Goal: Task Accomplishment & Management: Complete application form

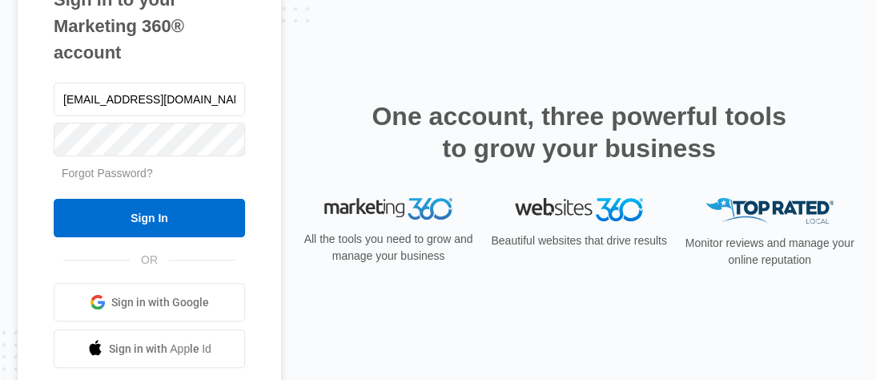
type input "[EMAIL_ADDRESS][DOMAIN_NAME]"
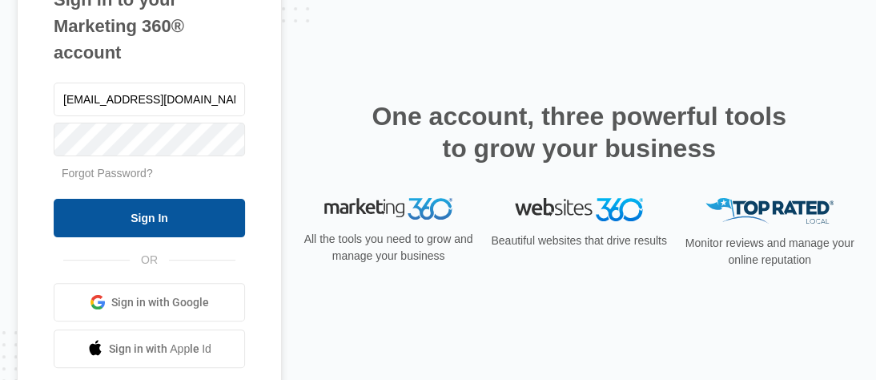
click at [182, 215] on input "Sign In" at bounding box center [149, 218] width 191 height 38
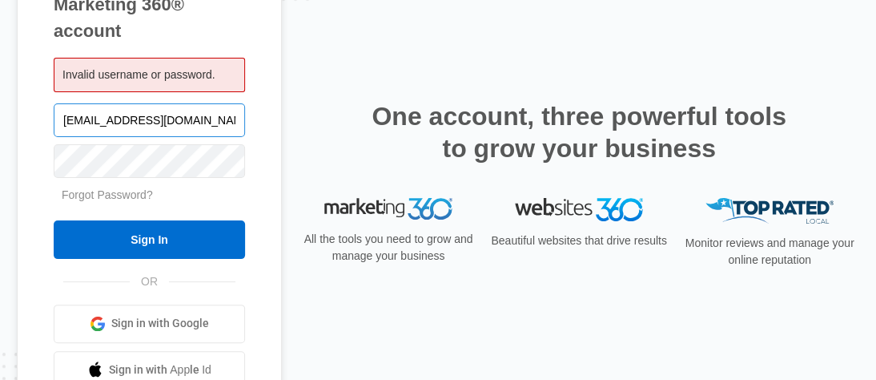
click at [66, 127] on input "jperot1983@gmail.com" at bounding box center [149, 120] width 191 height 34
type input "[EMAIL_ADDRESS][DOMAIN_NAME]"
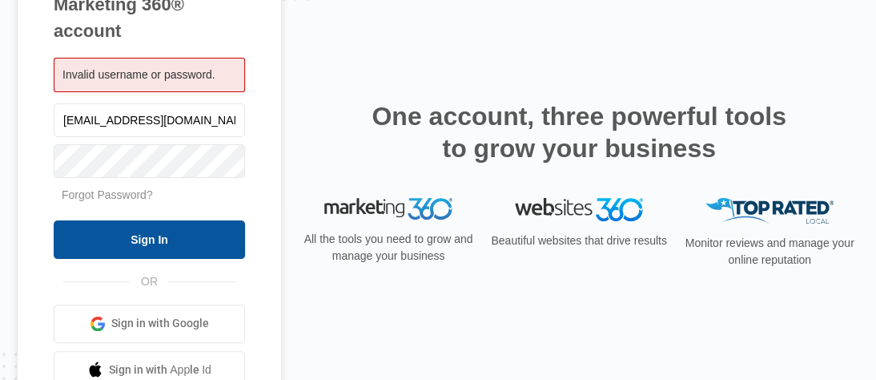
click at [97, 248] on input "Sign In" at bounding box center [149, 239] width 191 height 38
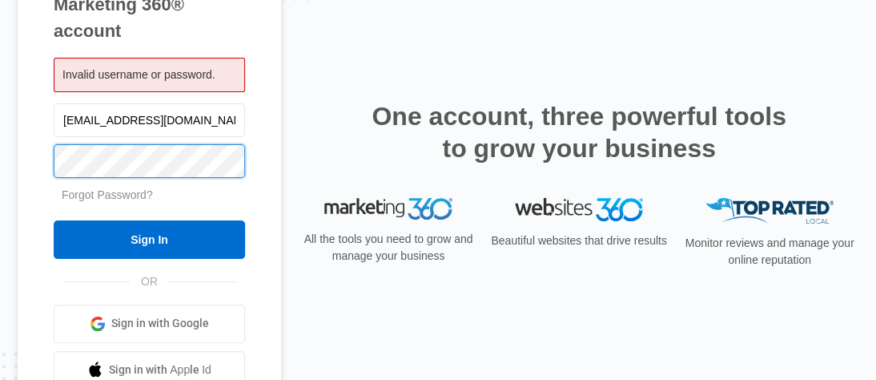
click at [54, 220] on input "Sign In" at bounding box center [149, 239] width 191 height 38
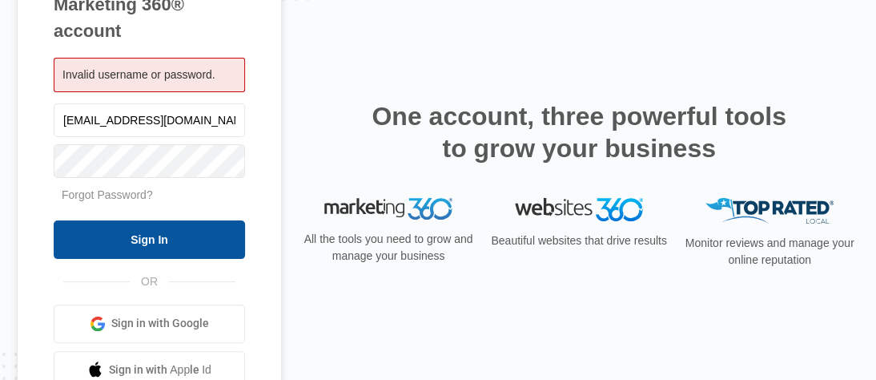
click at [125, 252] on input "Sign In" at bounding box center [149, 239] width 191 height 38
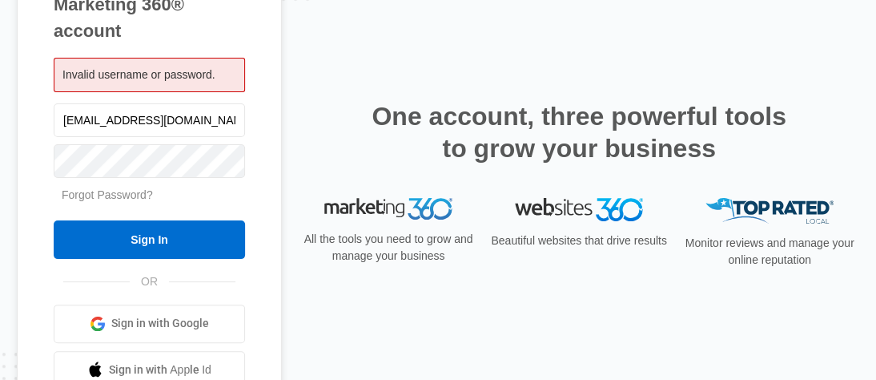
click at [132, 195] on link "Forgot Password?" at bounding box center [107, 194] width 91 height 13
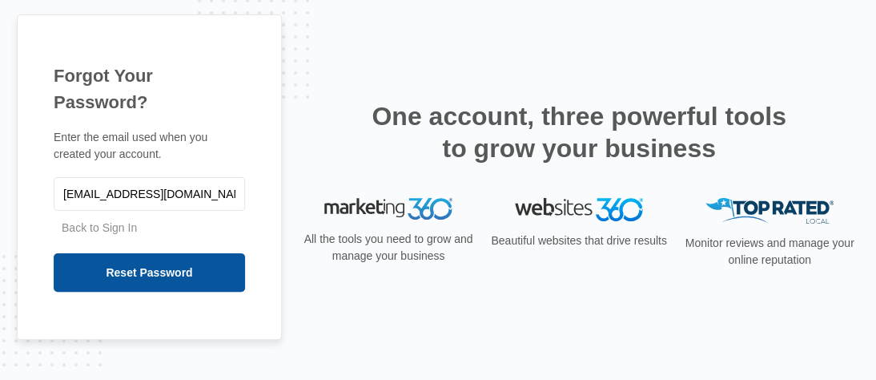
type input "[EMAIL_ADDRESS][DOMAIN_NAME]"
click at [139, 253] on input "Reset Password" at bounding box center [149, 272] width 191 height 38
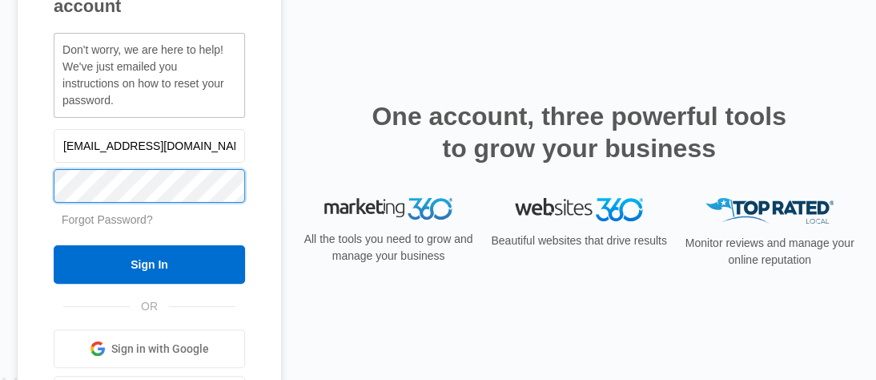
click at [54, 245] on input "Sign In" at bounding box center [149, 264] width 191 height 38
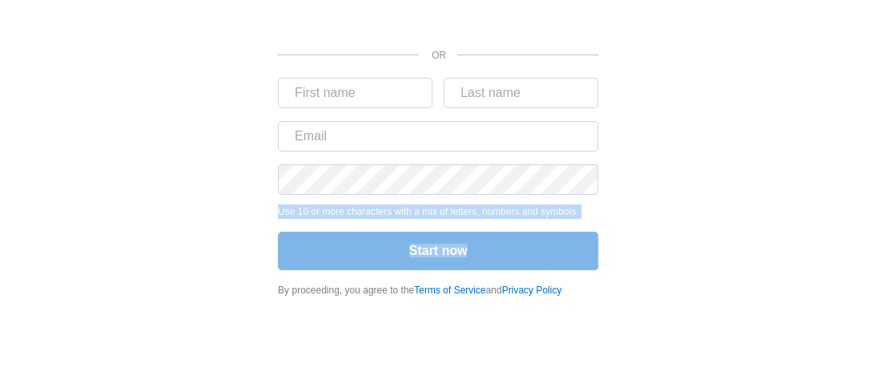
drag, startPoint x: 764, startPoint y: 151, endPoint x: 759, endPoint y: 259, distance: 107.5
click at [759, 259] on div "OR Use 10 or more characters with a mix of letters, numbers and symbols. Start …" at bounding box center [438, 153] width 832 height 307
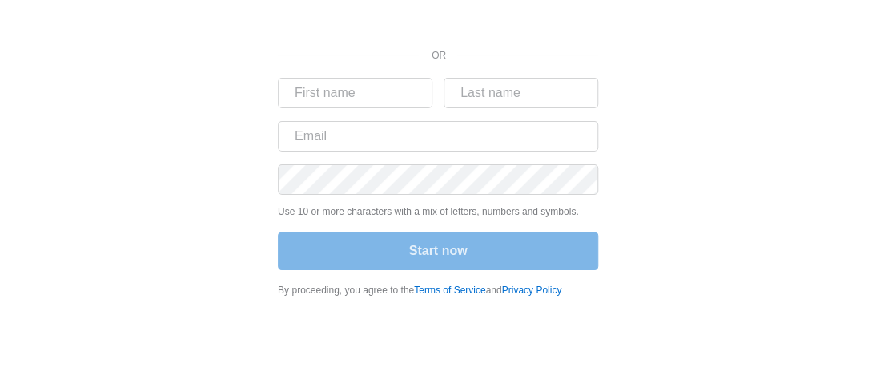
click at [324, 347] on body "OR Use 10 or more characters with a mix of letters, numbers and symbols. Start …" at bounding box center [438, 190] width 876 height 380
click at [332, 91] on input "text" at bounding box center [355, 93] width 155 height 30
type input "a"
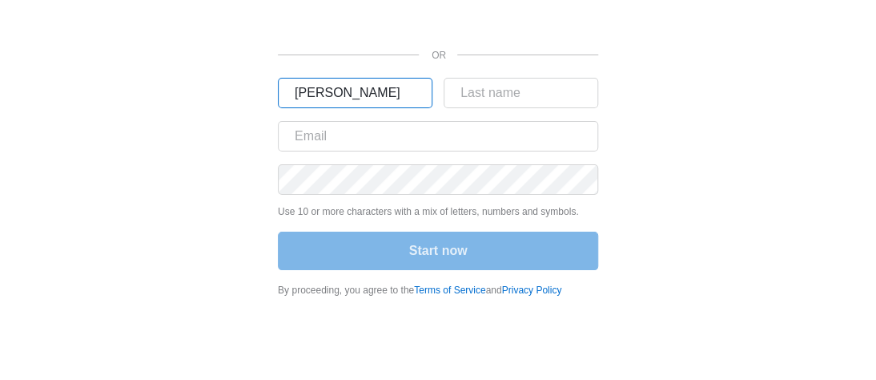
type input "John"
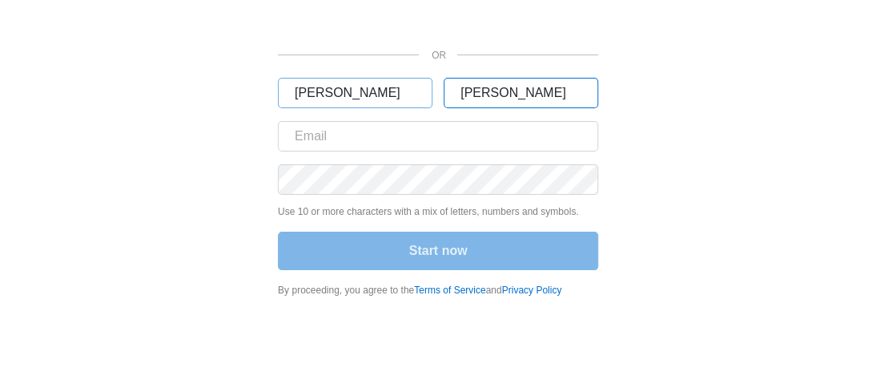
type input "Perot"
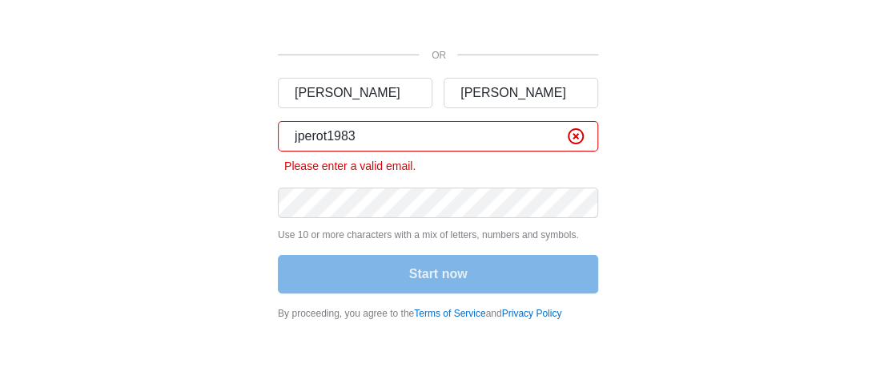
type input "Jperot1983@gmail.com"
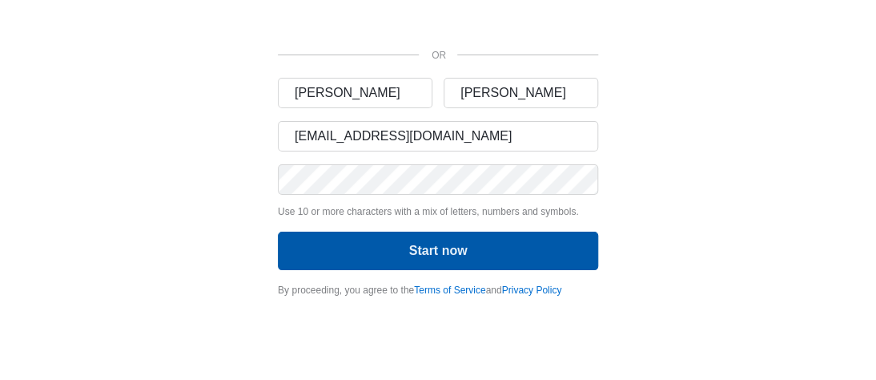
click at [414, 244] on button "Start now" at bounding box center [438, 251] width 320 height 38
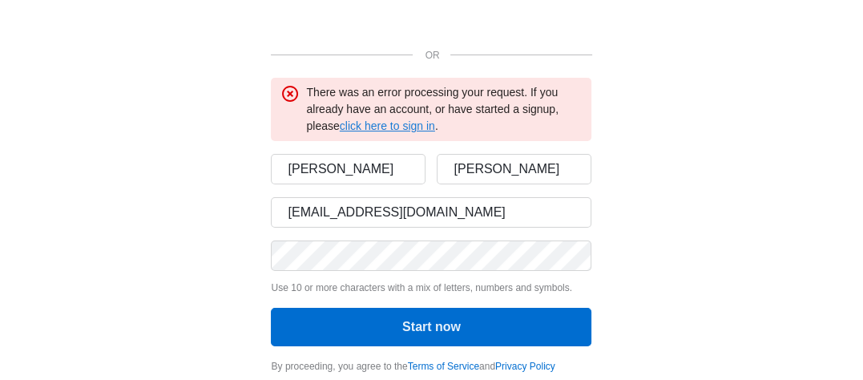
click at [405, 127] on link "click here to sign in" at bounding box center [387, 125] width 95 height 13
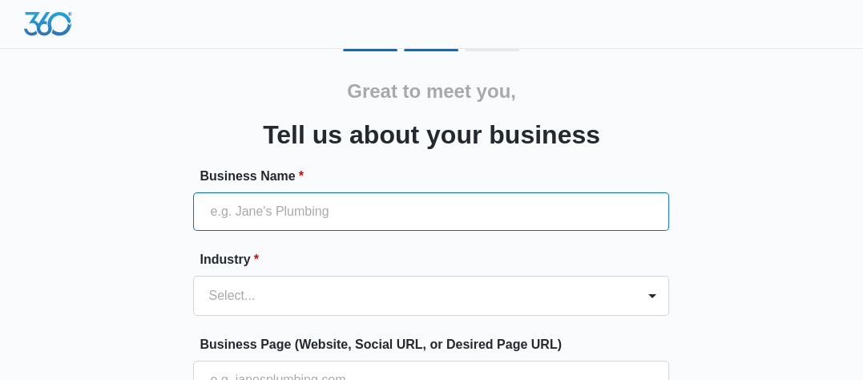
click at [357, 207] on input "Business Name *" at bounding box center [431, 211] width 476 height 38
type input "[PERSON_NAME] Funding, Inc"
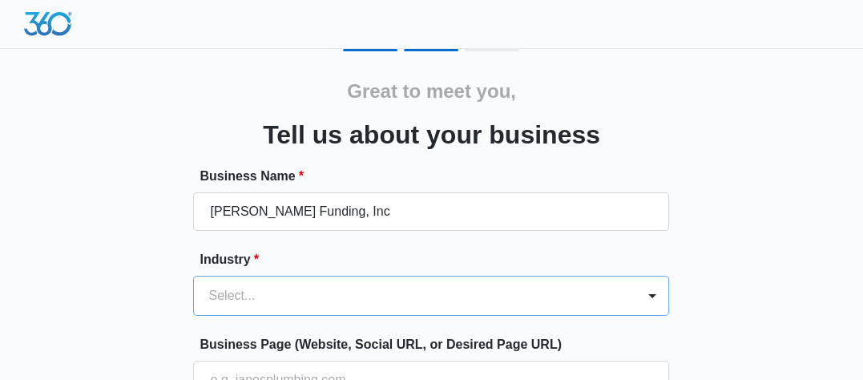
click at [317, 310] on div "Select..." at bounding box center [431, 296] width 476 height 40
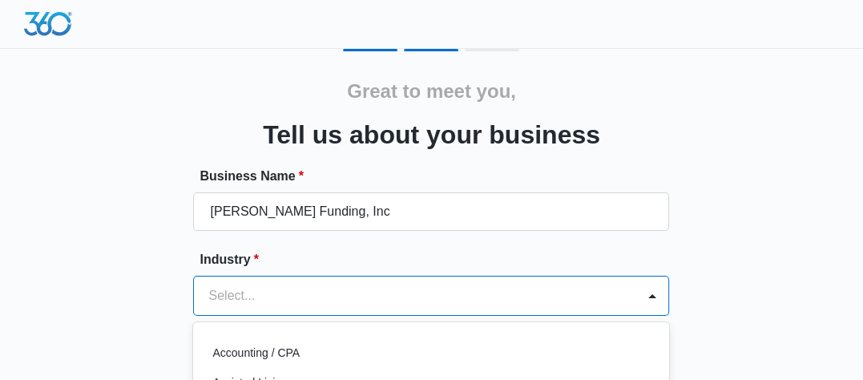
scroll to position [192, 0]
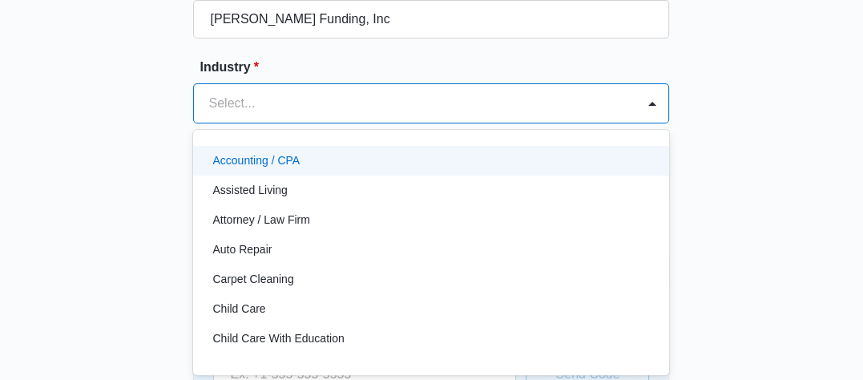
type input "f"
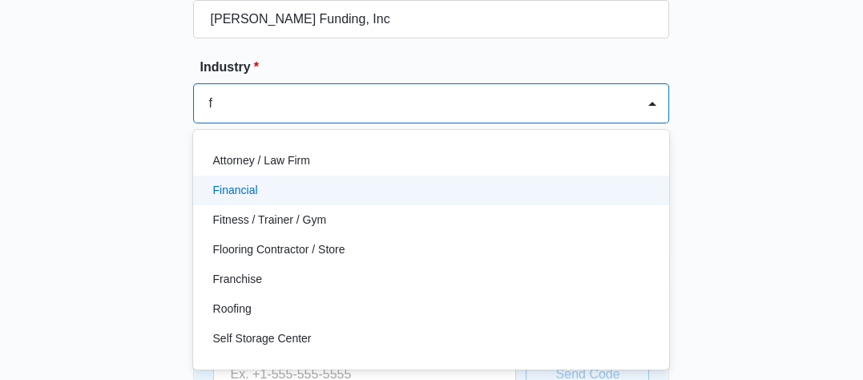
click at [263, 189] on div "Financial" at bounding box center [429, 190] width 434 height 17
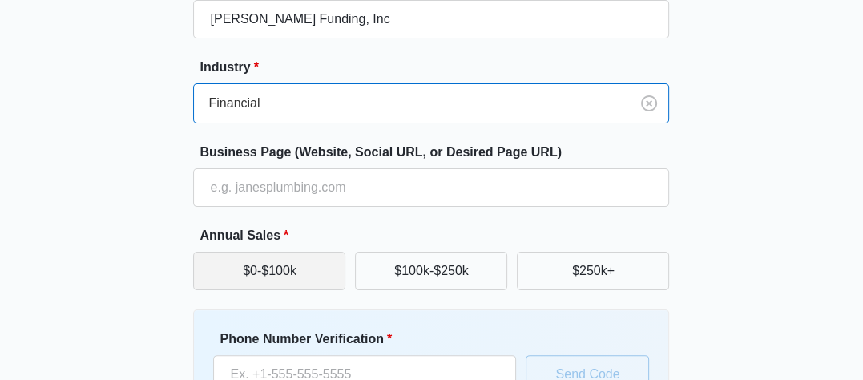
click at [304, 274] on button "$0-$100k" at bounding box center [269, 271] width 152 height 38
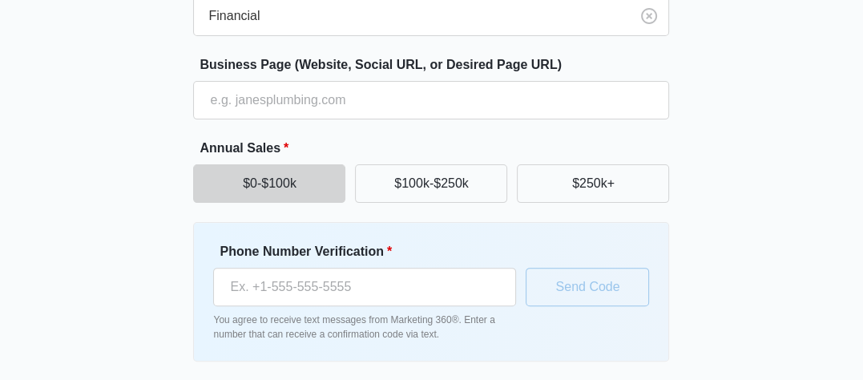
scroll to position [336, 0]
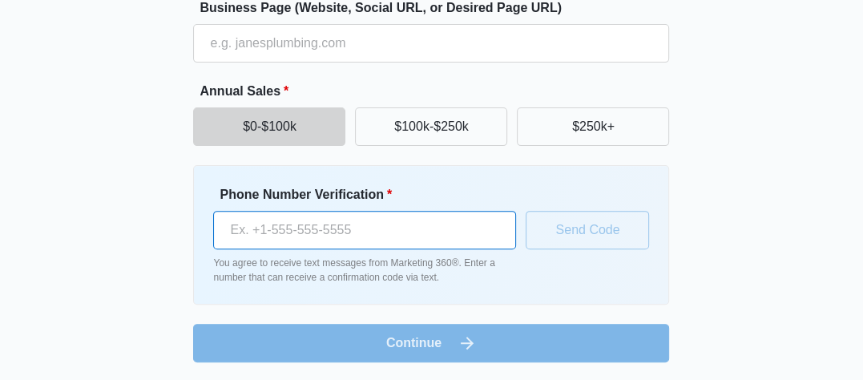
click at [324, 226] on input "Phone Number Verification *" at bounding box center [364, 230] width 303 height 38
type input "[PHONE_NUMBER]"
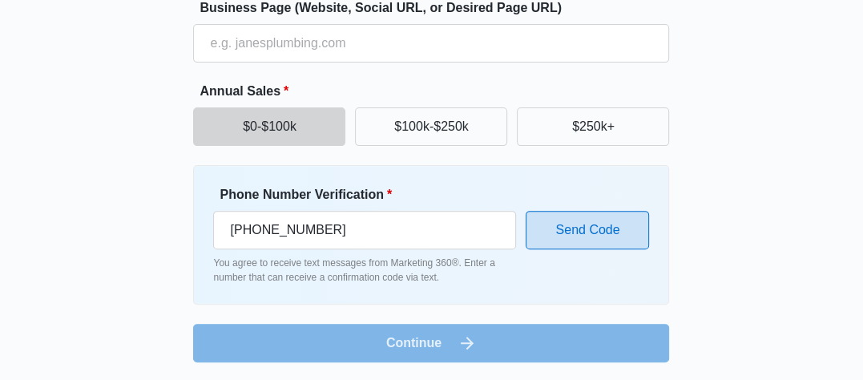
click at [602, 228] on button "Send Code" at bounding box center [587, 230] width 123 height 38
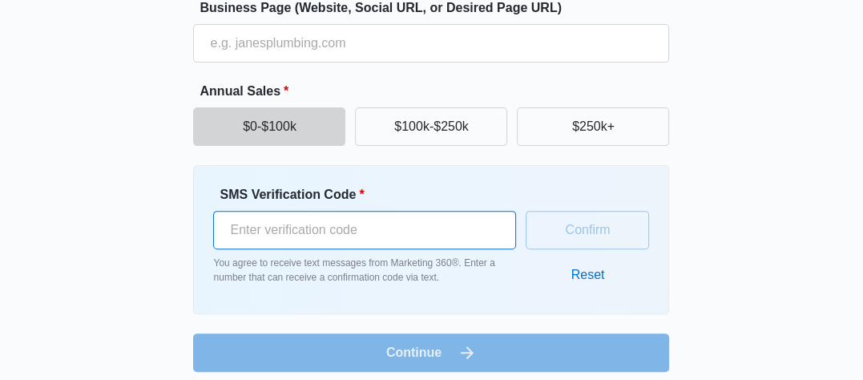
click at [455, 226] on input "SMS Verification Code *" at bounding box center [364, 230] width 303 height 38
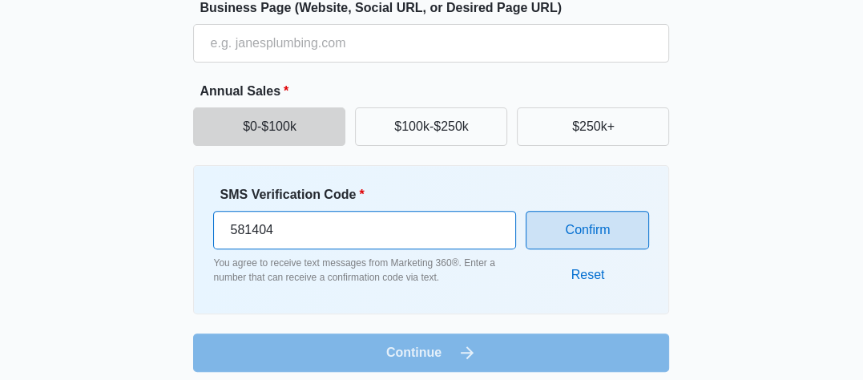
type input "581404"
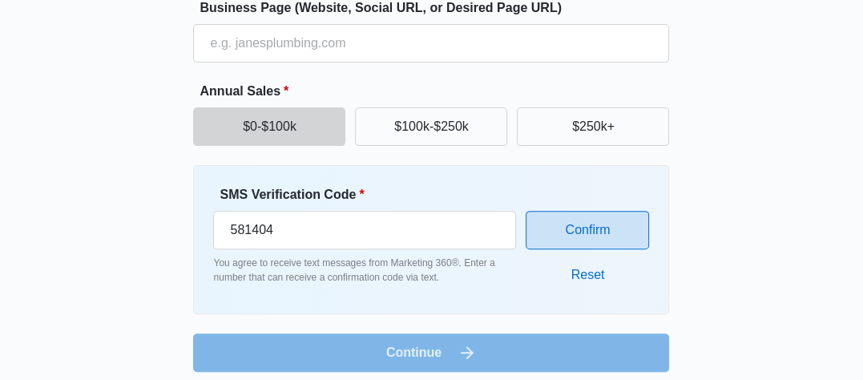
click at [549, 235] on button "Confirm" at bounding box center [587, 230] width 123 height 38
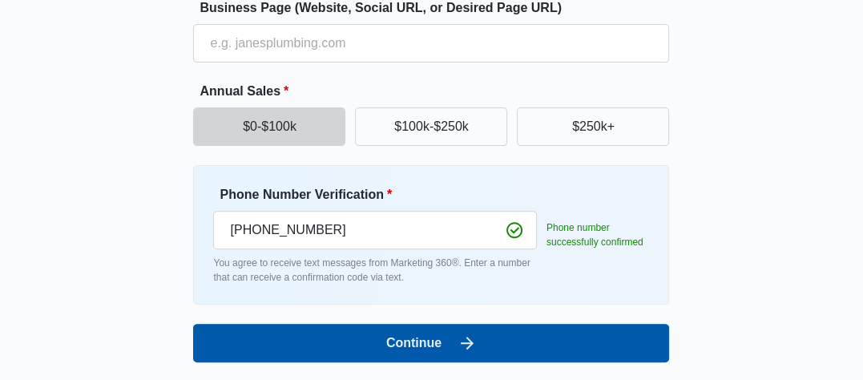
click at [484, 344] on button "Continue" at bounding box center [431, 343] width 476 height 38
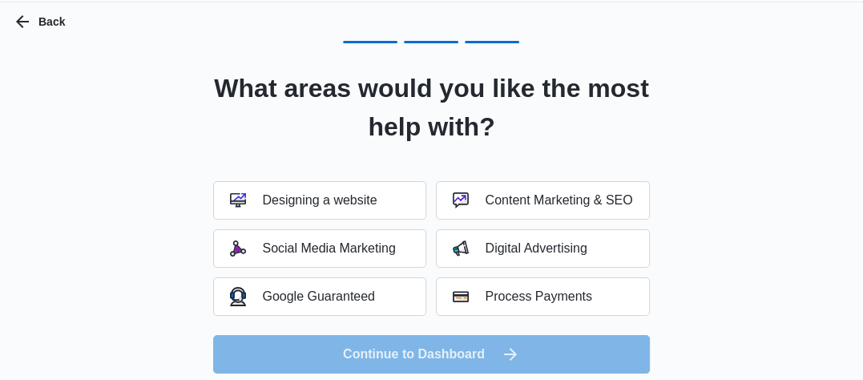
scroll to position [58, 0]
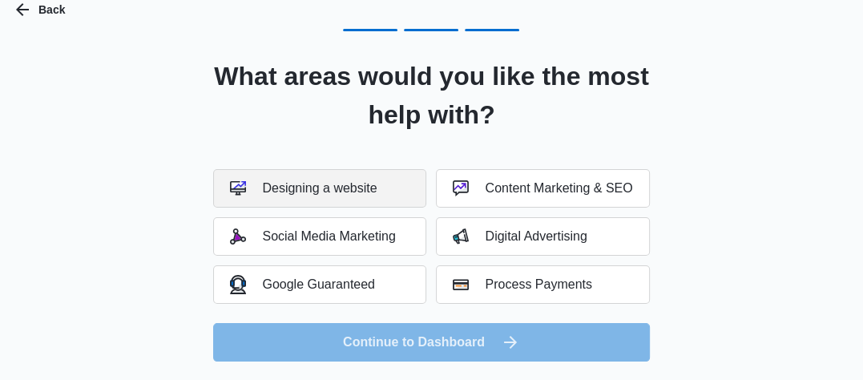
click at [323, 196] on button "Designing a website" at bounding box center [319, 188] width 213 height 38
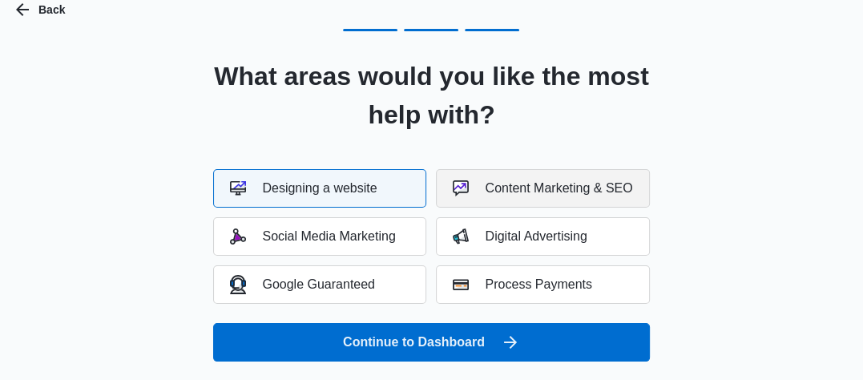
click at [542, 180] on div "Content Marketing & SEO" at bounding box center [542, 188] width 179 height 16
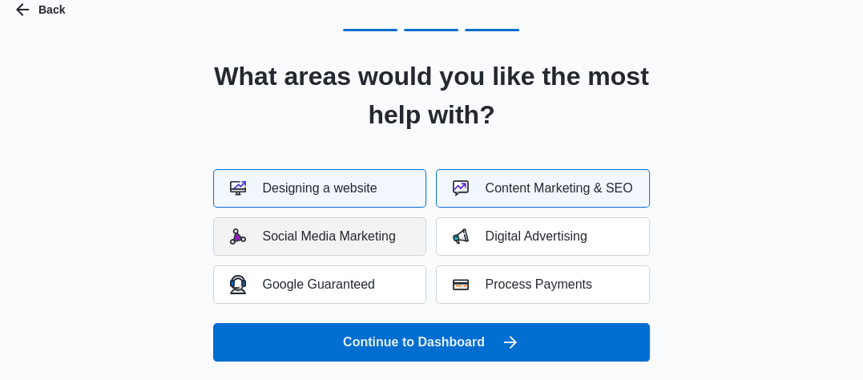
click at [366, 244] on button "Social Media Marketing" at bounding box center [319, 236] width 213 height 38
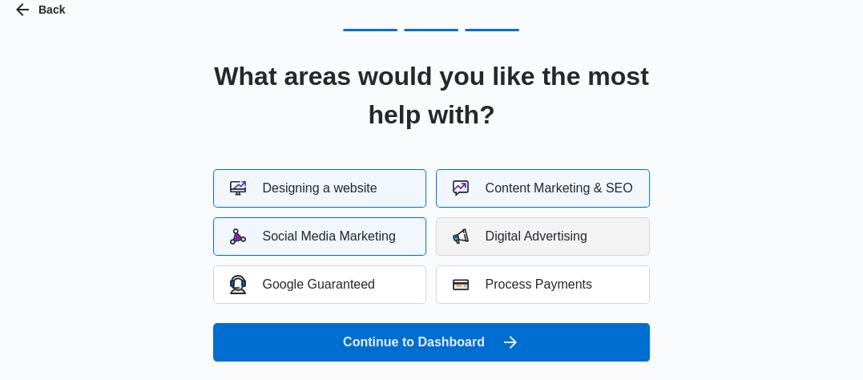
click at [498, 237] on div "Digital Advertising" at bounding box center [520, 236] width 134 height 16
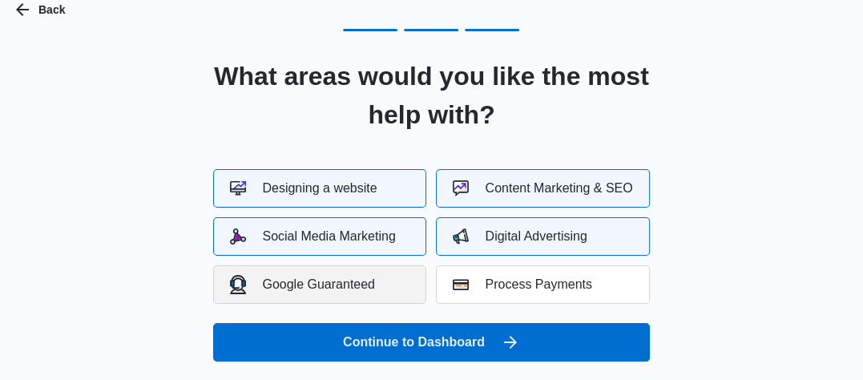
click at [385, 287] on button "Google Guaranteed" at bounding box center [319, 284] width 213 height 38
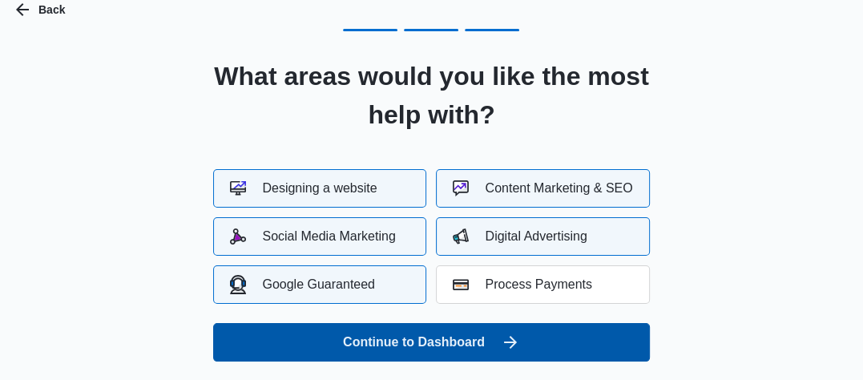
click at [435, 343] on button "Continue to Dashboard" at bounding box center [431, 342] width 436 height 38
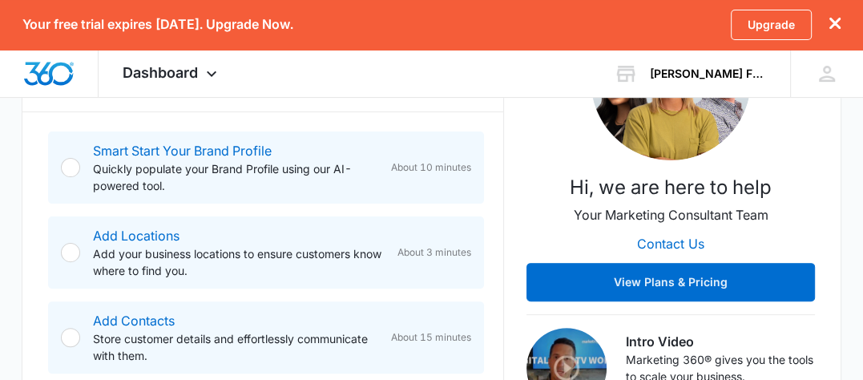
scroll to position [293, 0]
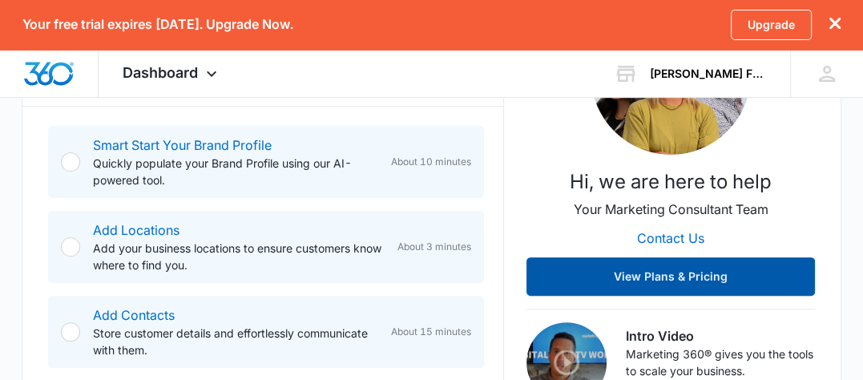
click at [740, 287] on button "View Plans & Pricing" at bounding box center [670, 276] width 288 height 38
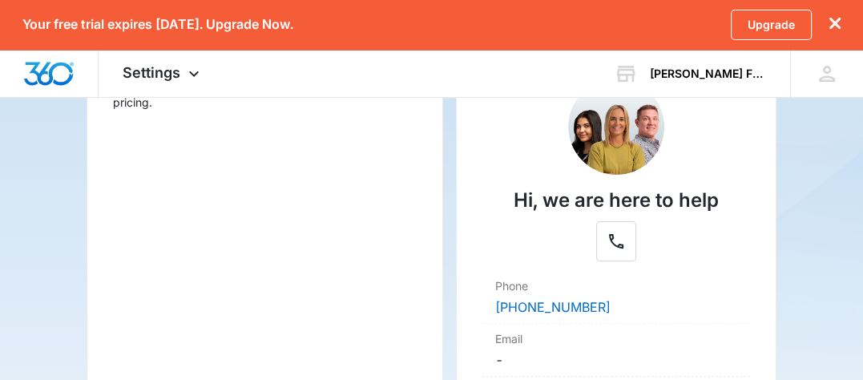
drag, startPoint x: 747, startPoint y: 158, endPoint x: 747, endPoint y: 188, distance: 30.4
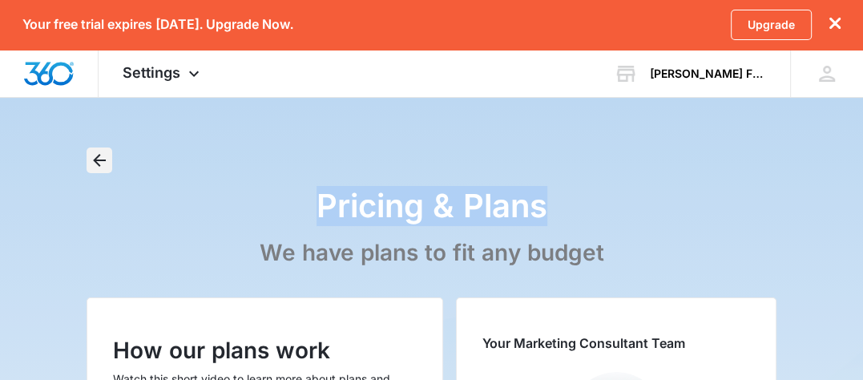
click at [91, 159] on icon "Back" at bounding box center [99, 160] width 19 height 19
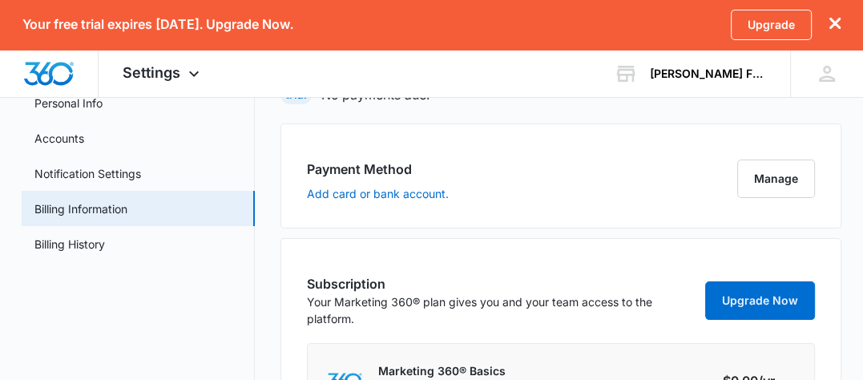
scroll to position [73, 0]
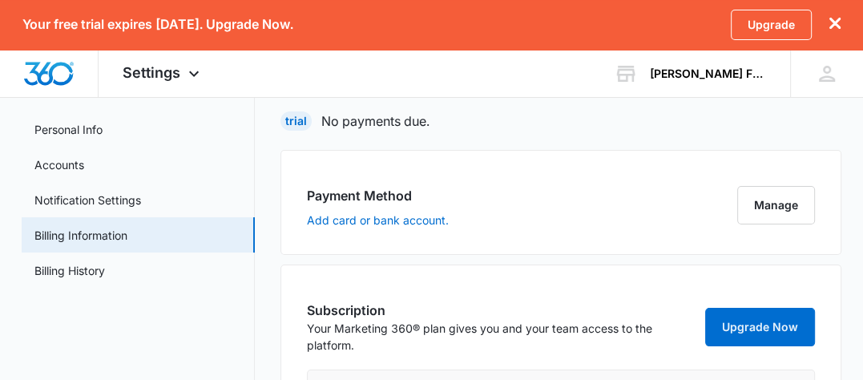
click at [832, 17] on button "dismiss this dialog" at bounding box center [834, 24] width 11 height 15
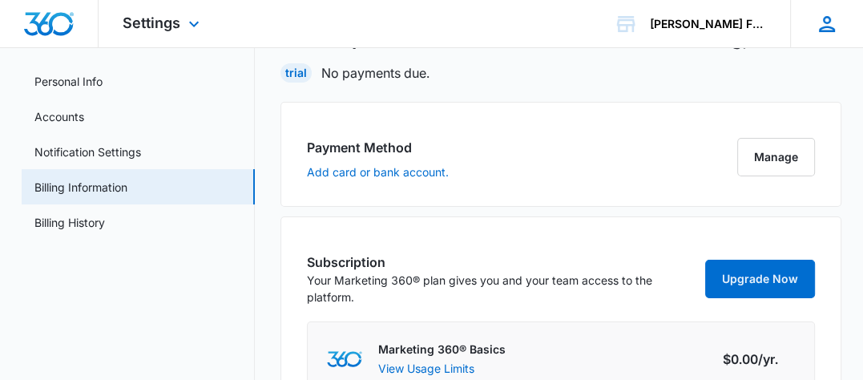
scroll to position [25, 0]
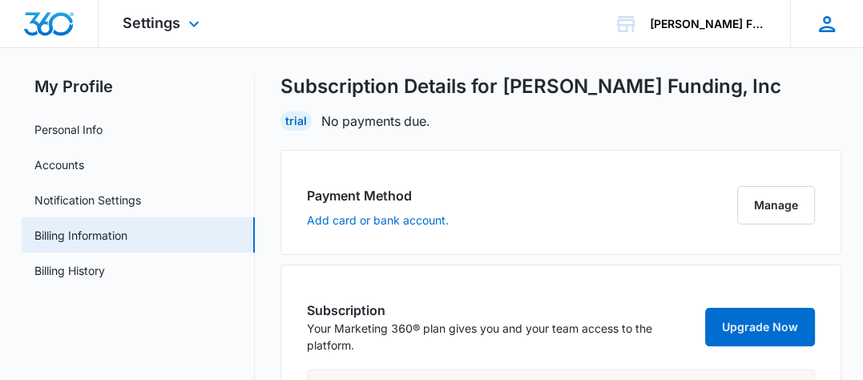
click at [833, 24] on div at bounding box center [827, 24] width 24 height 24
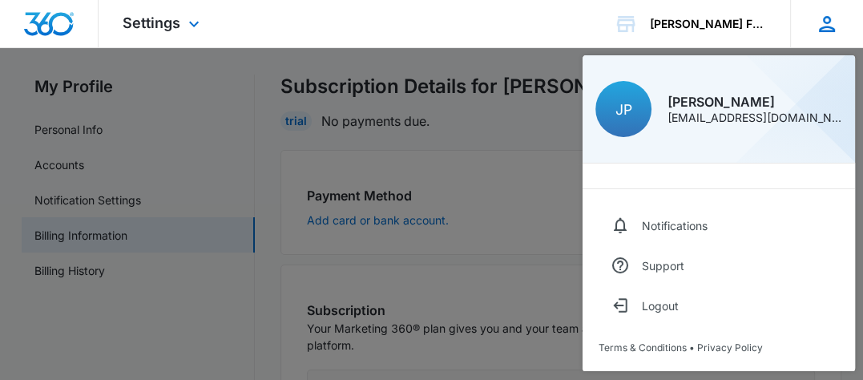
scroll to position [0, 0]
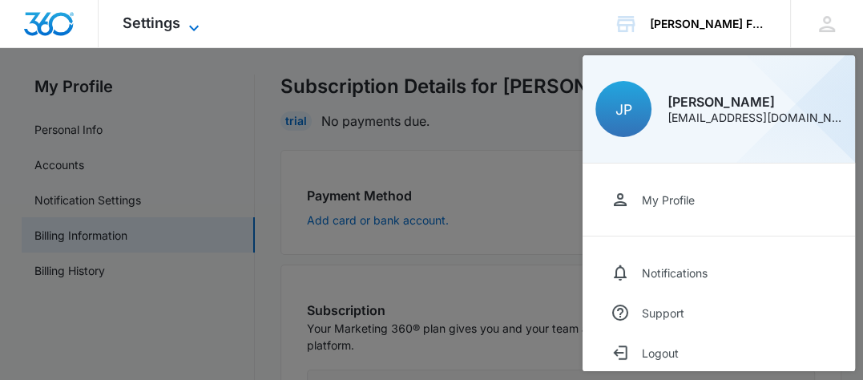
click at [199, 20] on icon at bounding box center [193, 27] width 19 height 19
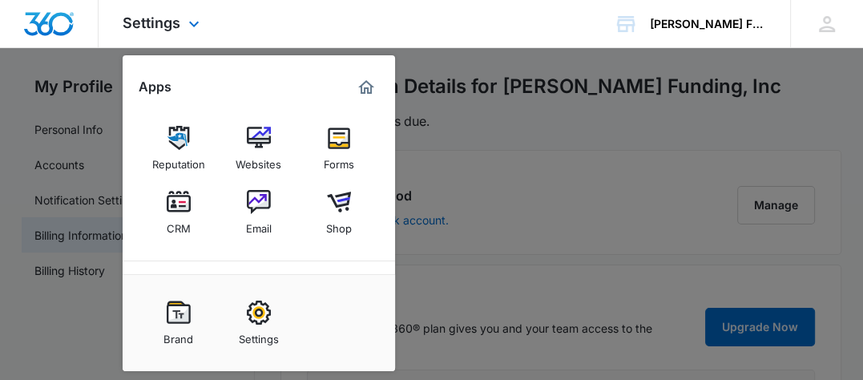
click at [362, 85] on img "Marketing 360® Dashboard" at bounding box center [366, 87] width 19 height 19
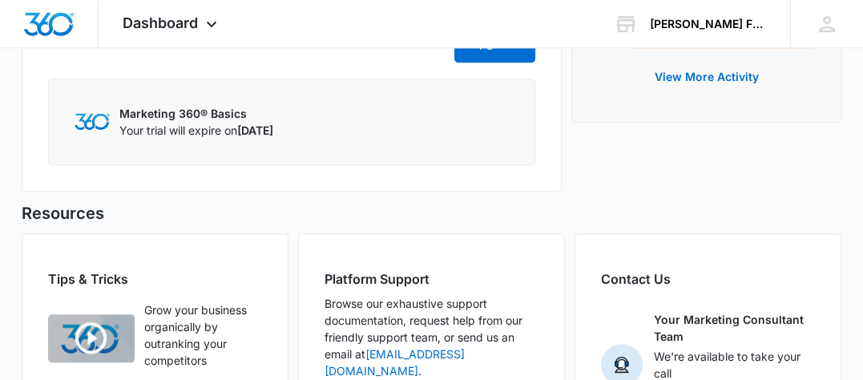
scroll to position [1182, 0]
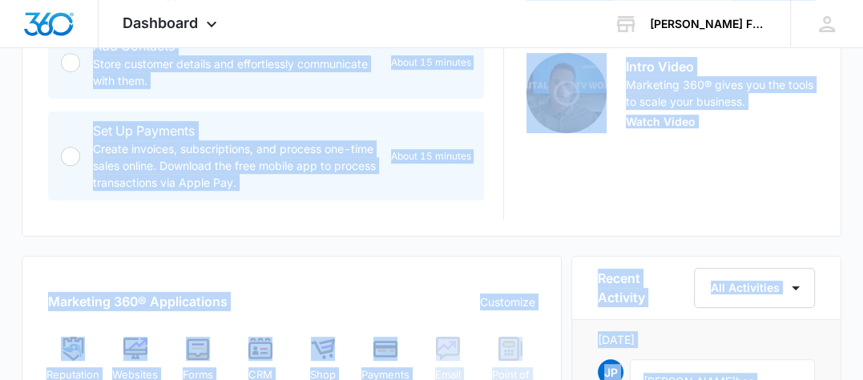
drag, startPoint x: 318, startPoint y: 68, endPoint x: 317, endPoint y: -46, distance: 114.6
